Goal: Find specific page/section: Find specific page/section

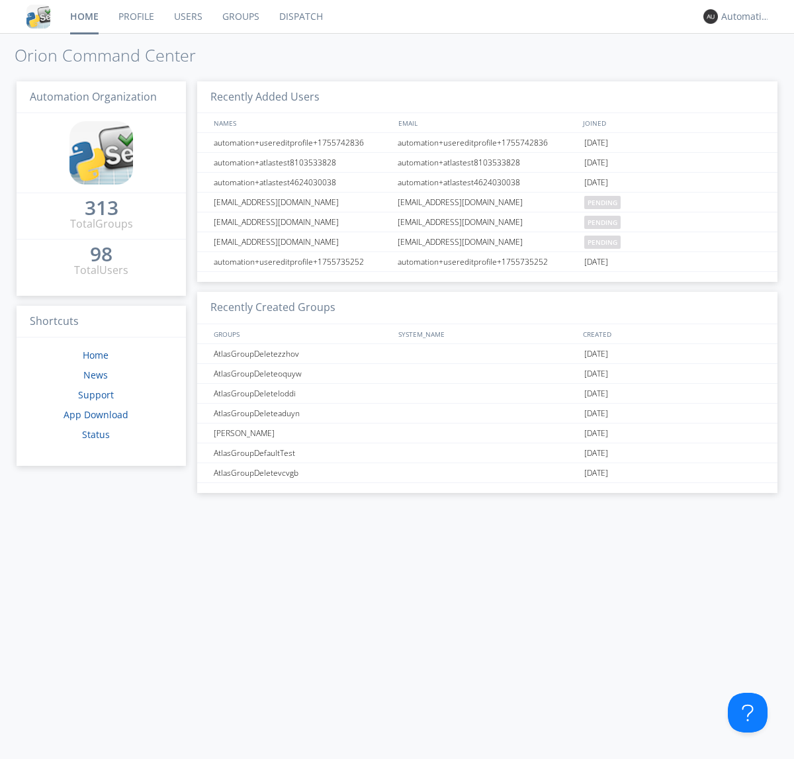
click at [300, 17] on link "Dispatch" at bounding box center [301, 16] width 64 height 33
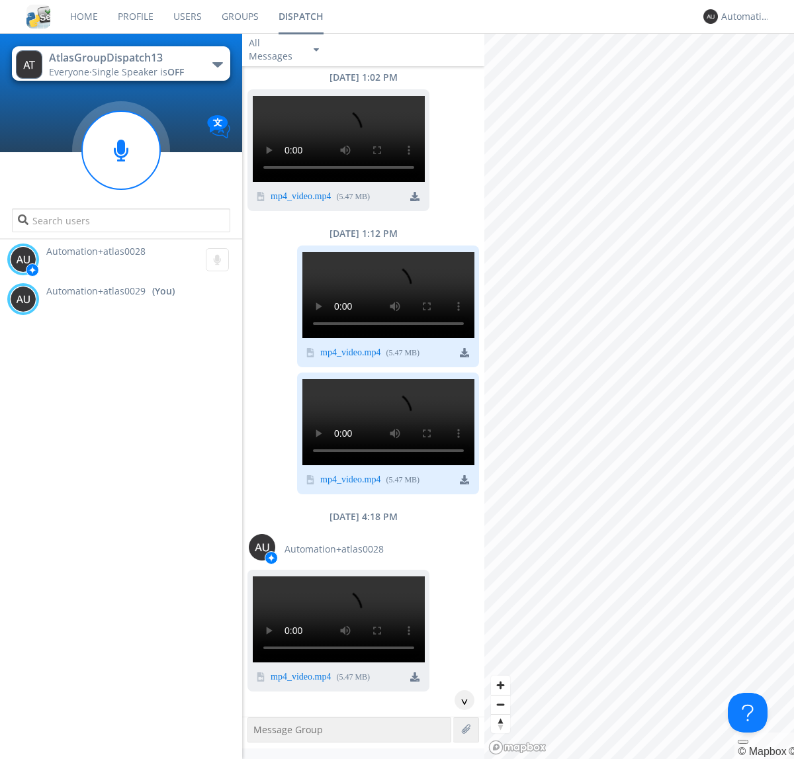
scroll to position [250, 0]
click at [459, 700] on div "^" at bounding box center [465, 700] width 20 height 20
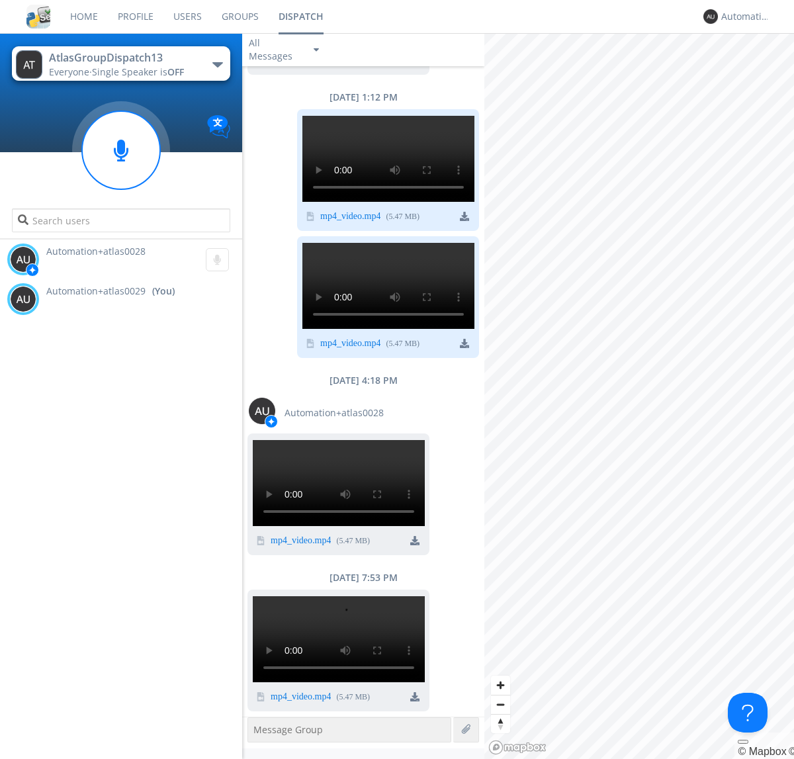
scroll to position [1659, 0]
click at [743, 17] on div "Automation+atlas0029" at bounding box center [746, 16] width 50 height 13
